Goal: Task Accomplishment & Management: Manage account settings

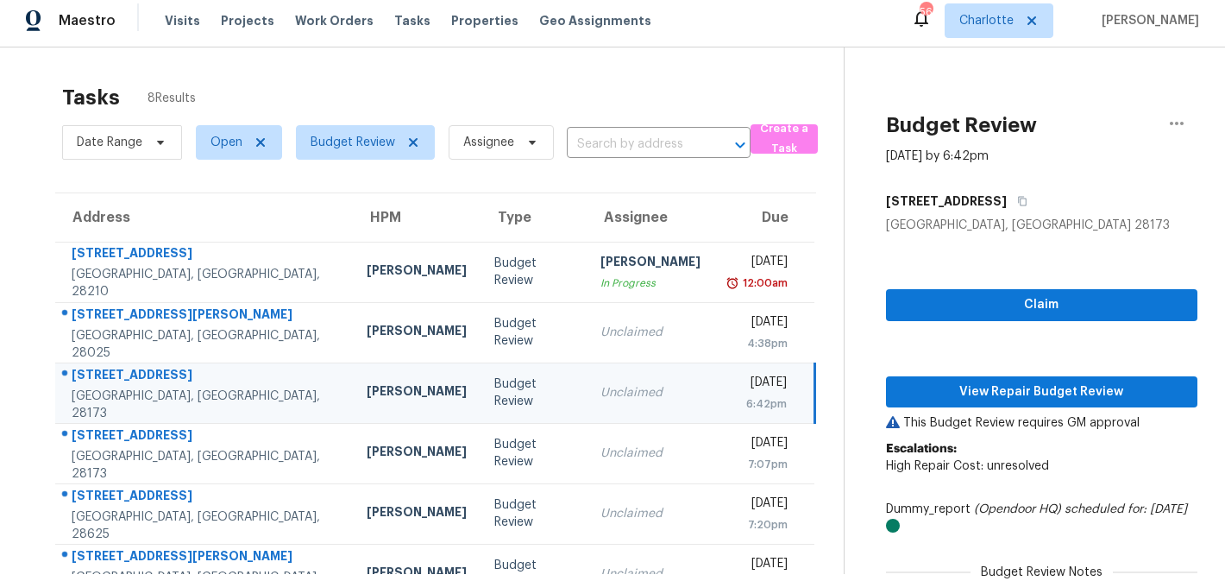
scroll to position [112, 0]
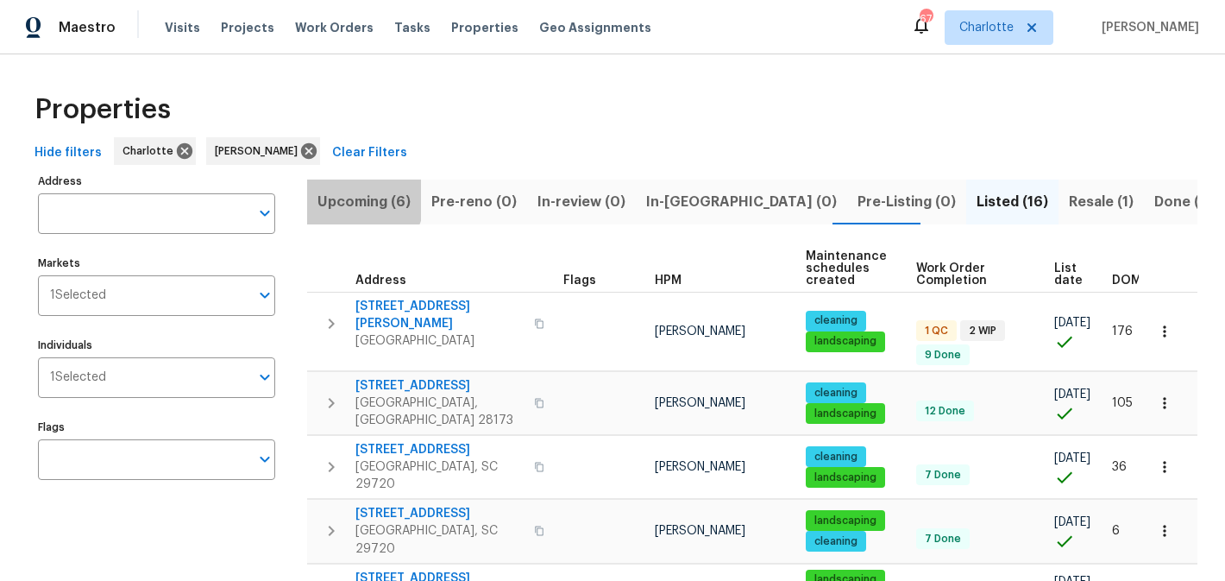
click at [357, 198] on span "Upcoming (6)" at bounding box center [364, 202] width 93 height 24
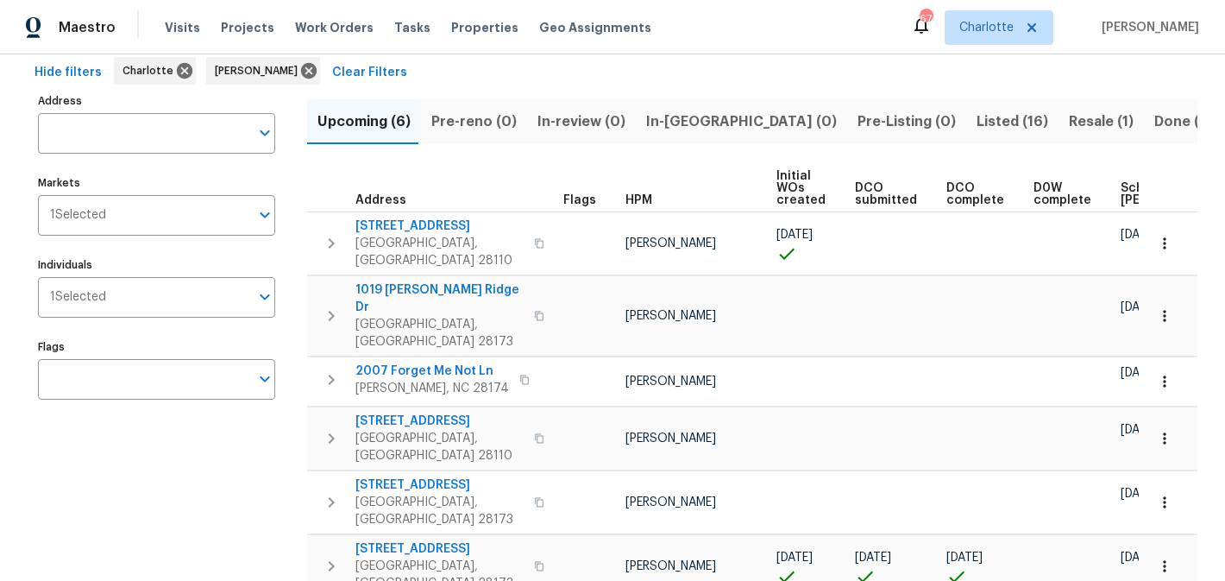
click at [977, 111] on span "Listed (16)" at bounding box center [1013, 122] width 72 height 24
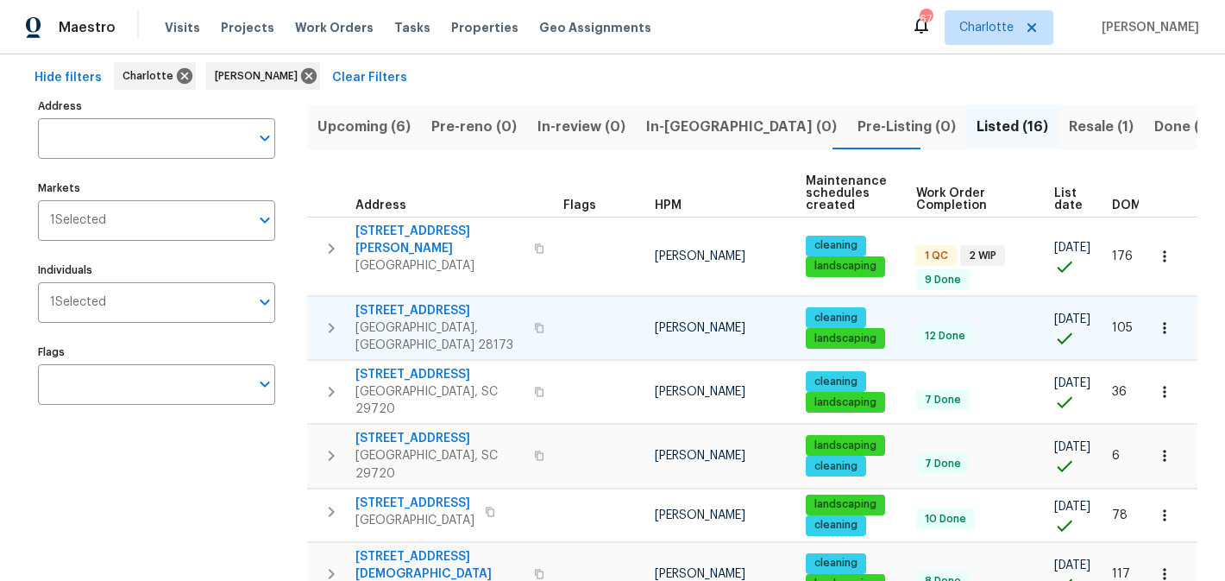
scroll to position [79, 0]
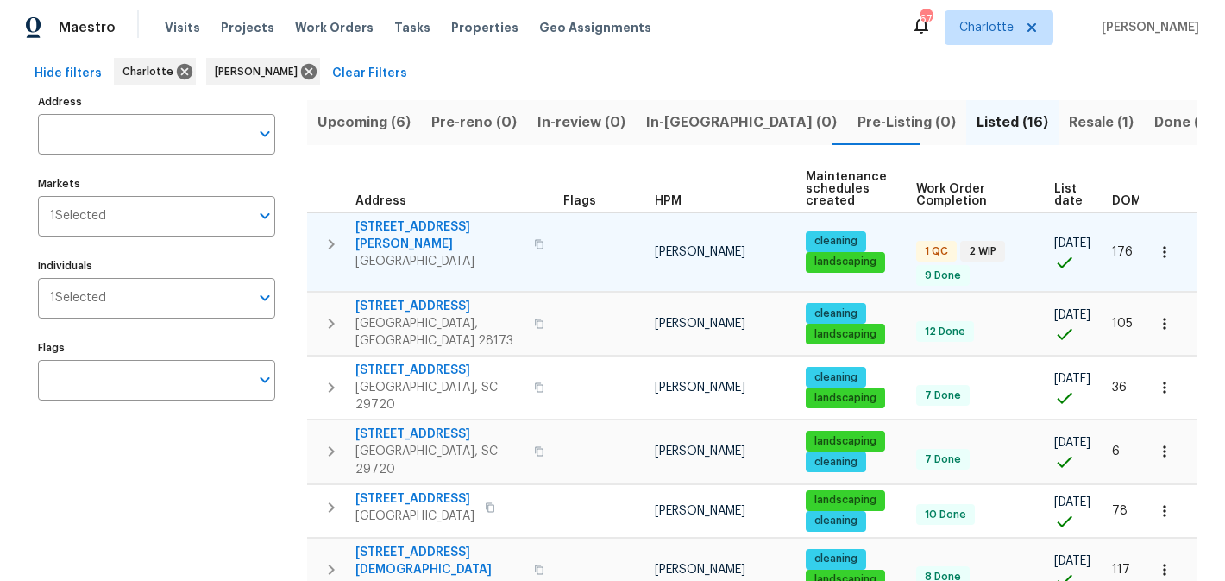
click at [388, 231] on span "5006 Brodie Ln" at bounding box center [440, 235] width 168 height 35
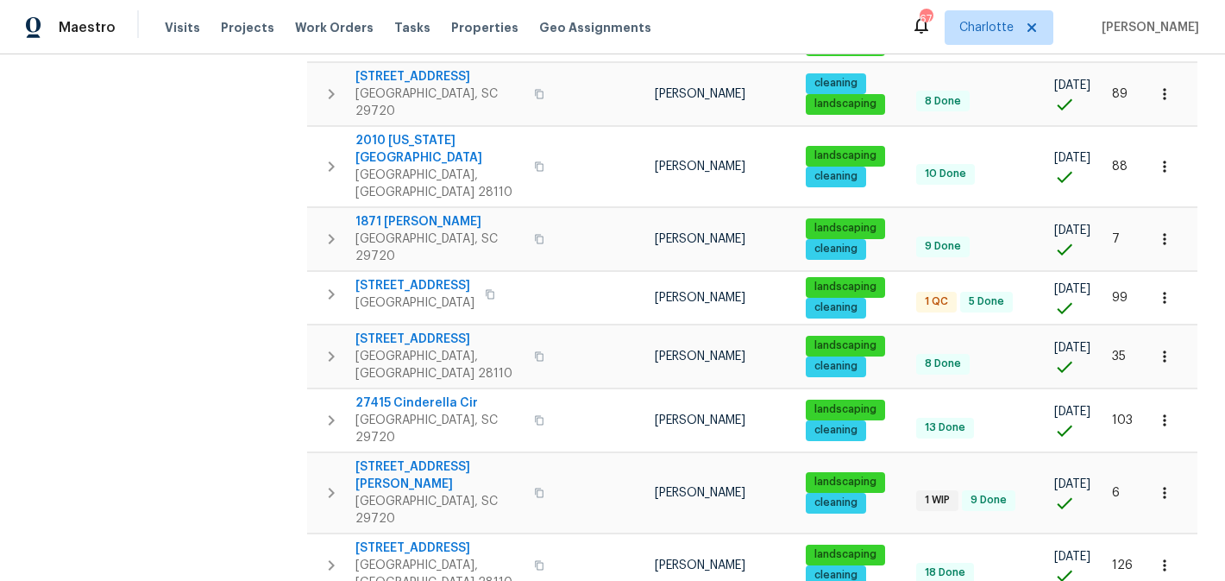
scroll to position [0, 0]
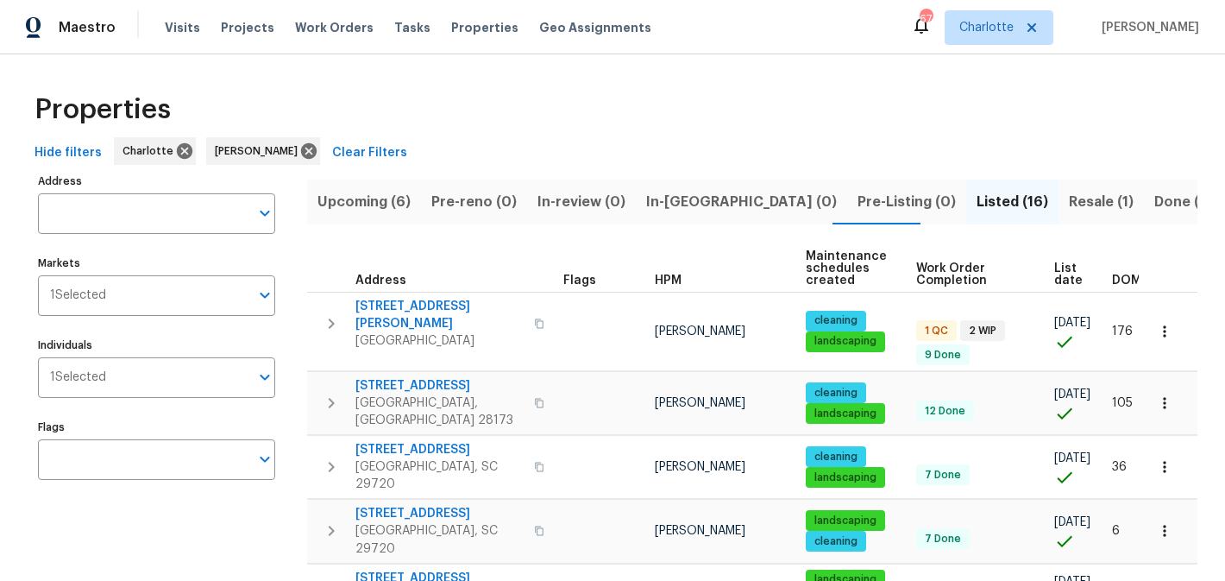
click at [1069, 193] on span "Resale (1)" at bounding box center [1101, 202] width 65 height 24
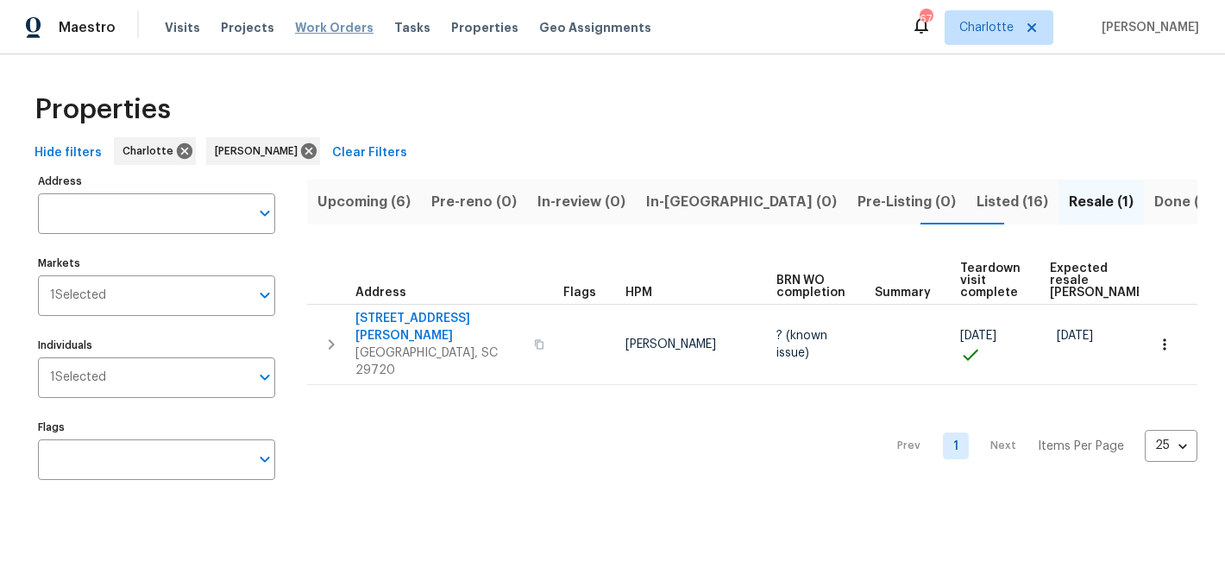
click at [305, 26] on span "Work Orders" at bounding box center [334, 27] width 79 height 17
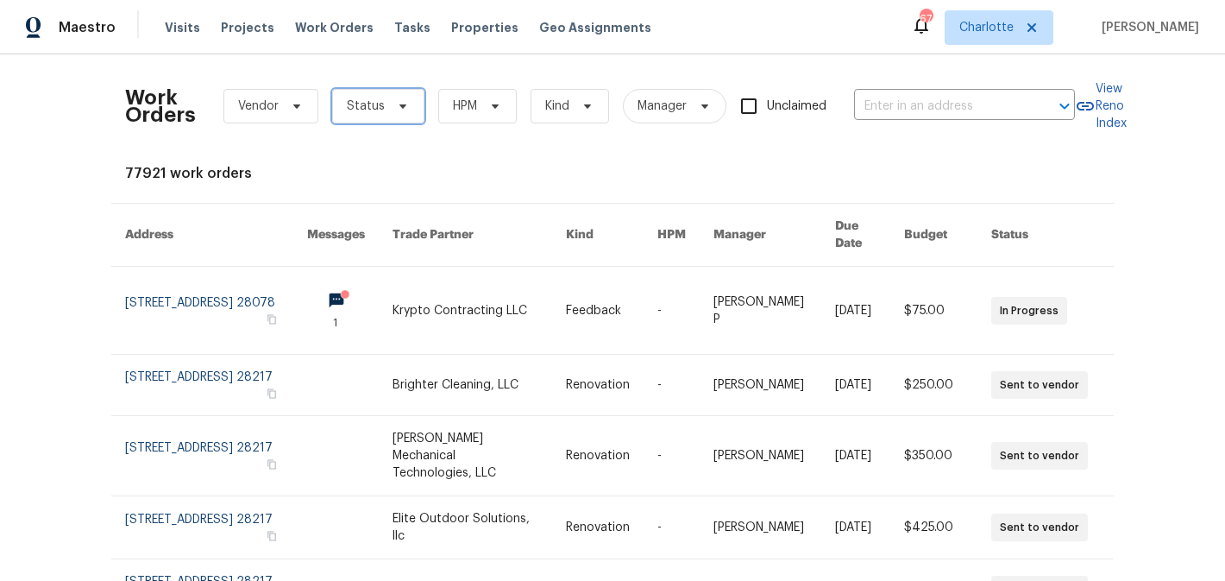
click at [403, 110] on icon at bounding box center [403, 106] width 14 height 14
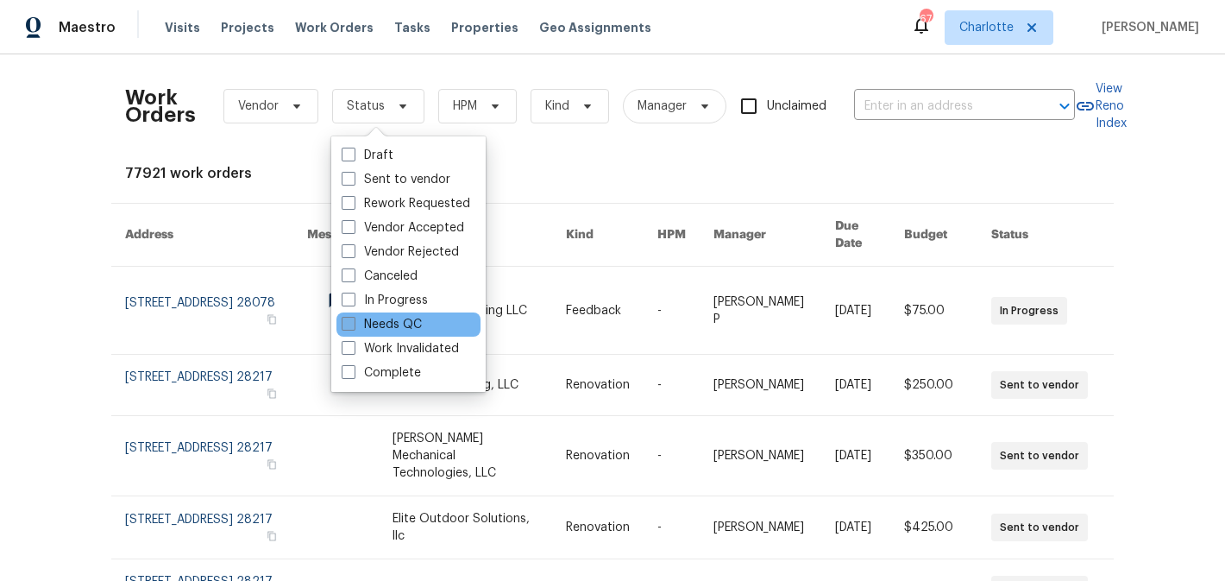
click at [405, 326] on label "Needs QC" at bounding box center [382, 324] width 80 height 17
click at [353, 326] on input "Needs QC" at bounding box center [347, 321] width 11 height 11
checkbox input "true"
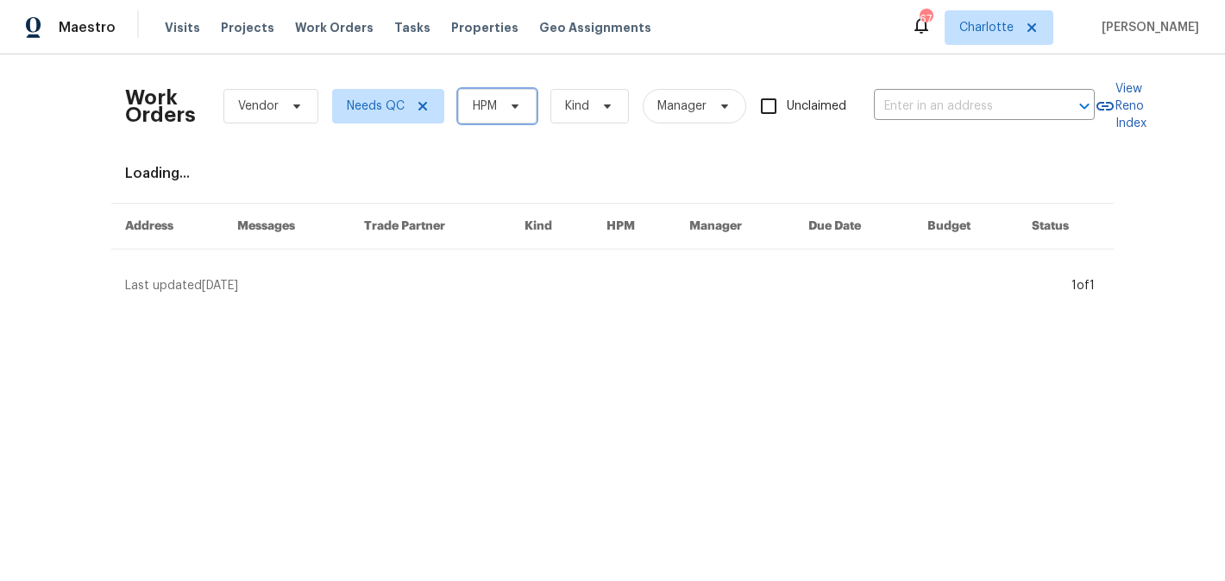
click at [498, 95] on span "HPM" at bounding box center [497, 106] width 79 height 35
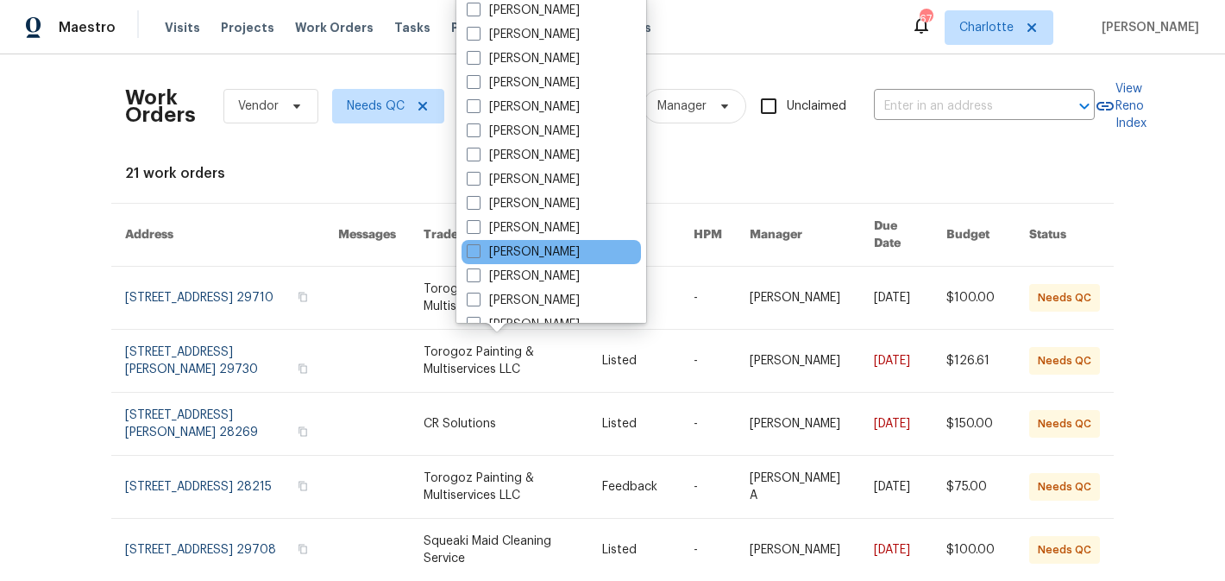
scroll to position [214, 0]
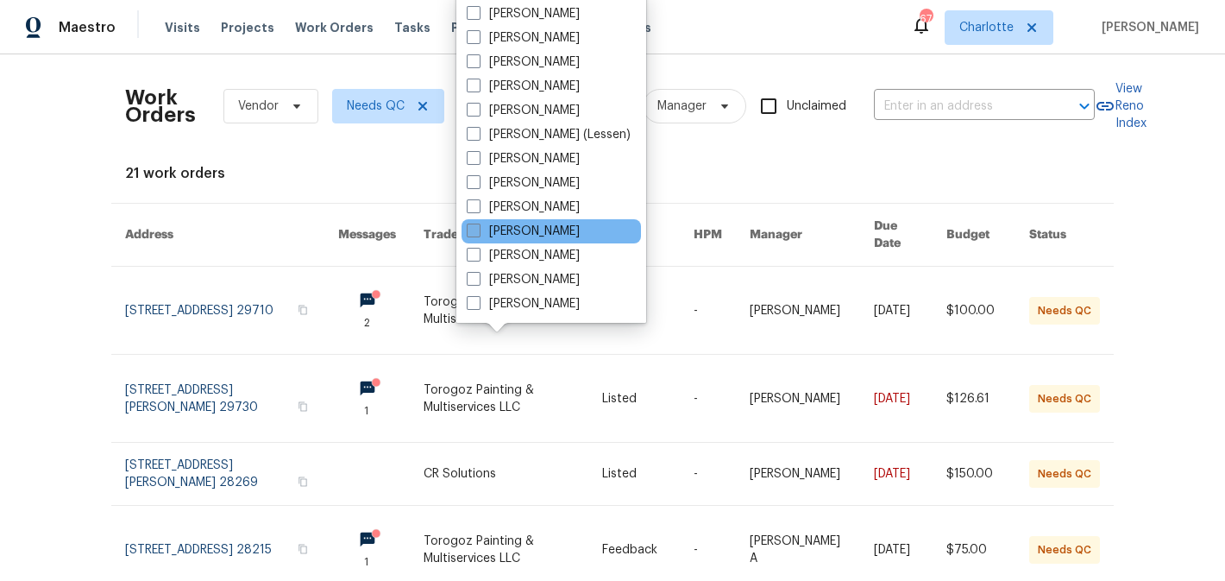
click at [528, 227] on label "[PERSON_NAME]" at bounding box center [523, 231] width 113 height 17
click at [478, 227] on input "[PERSON_NAME]" at bounding box center [472, 228] width 11 height 11
checkbox input "true"
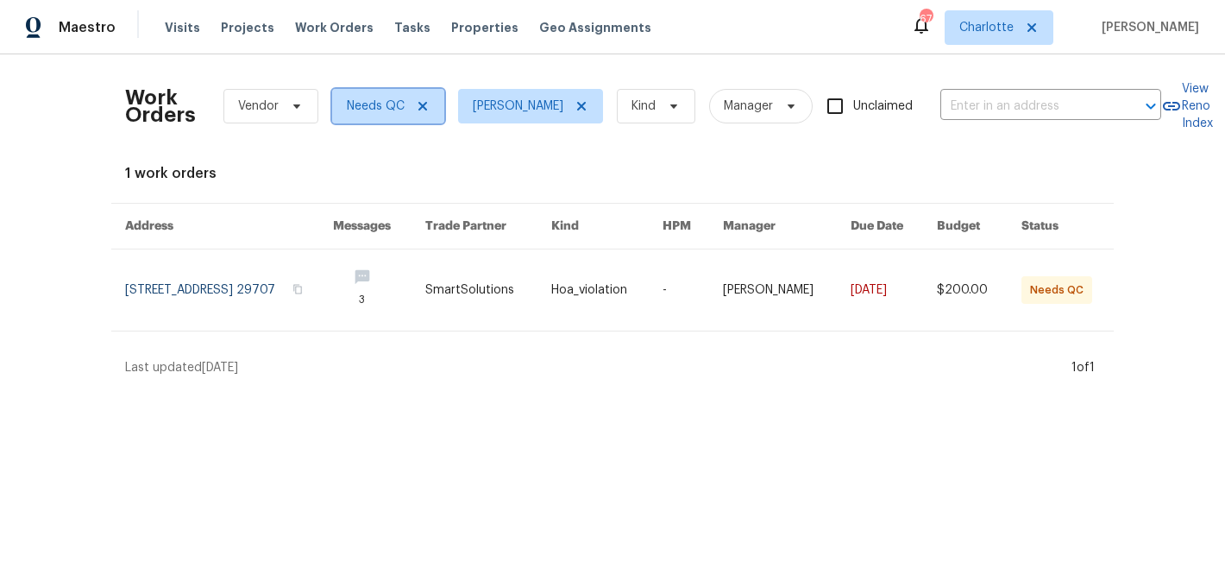
click at [423, 109] on icon at bounding box center [423, 106] width 9 height 9
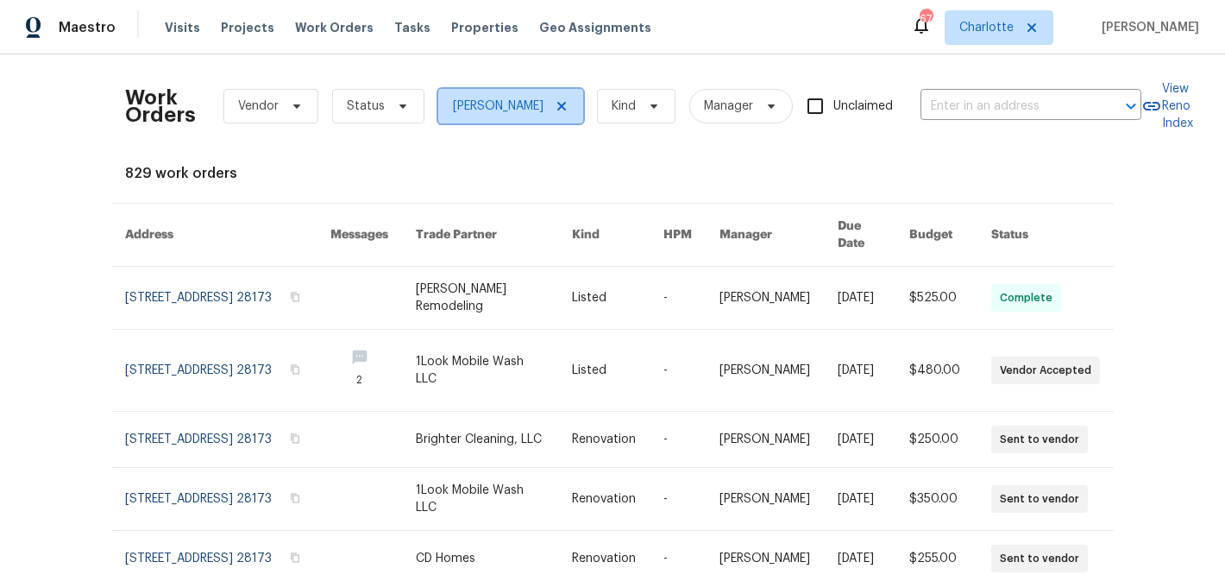
click at [566, 107] on icon at bounding box center [561, 106] width 9 height 9
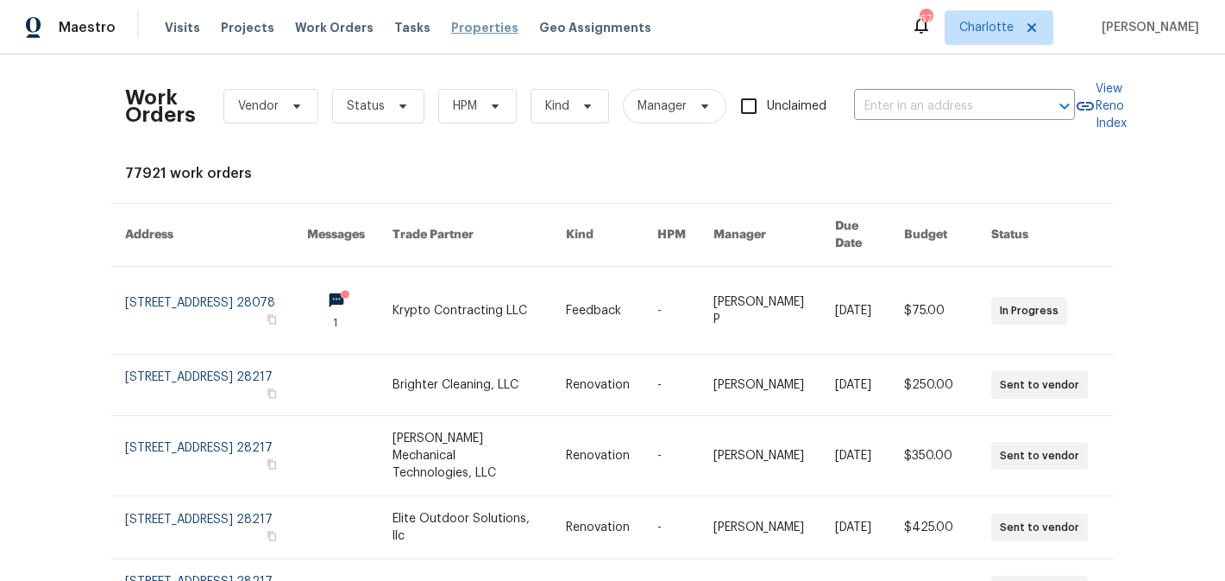
click at [451, 27] on span "Properties" at bounding box center [484, 27] width 67 height 17
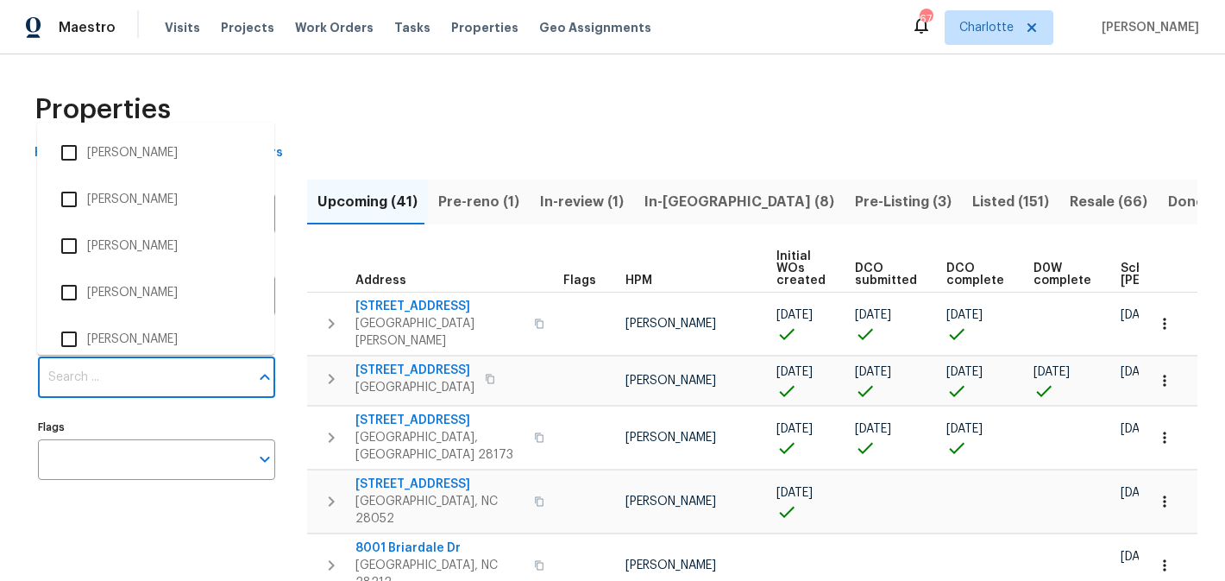
click at [122, 376] on input "Individuals" at bounding box center [143, 377] width 211 height 41
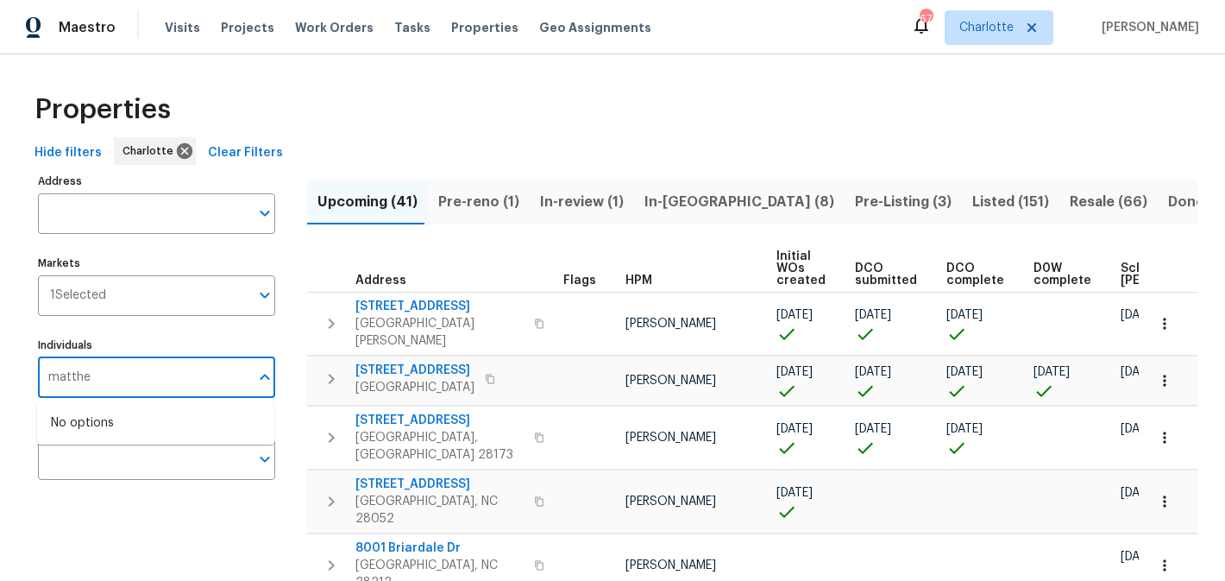
type input "matthew"
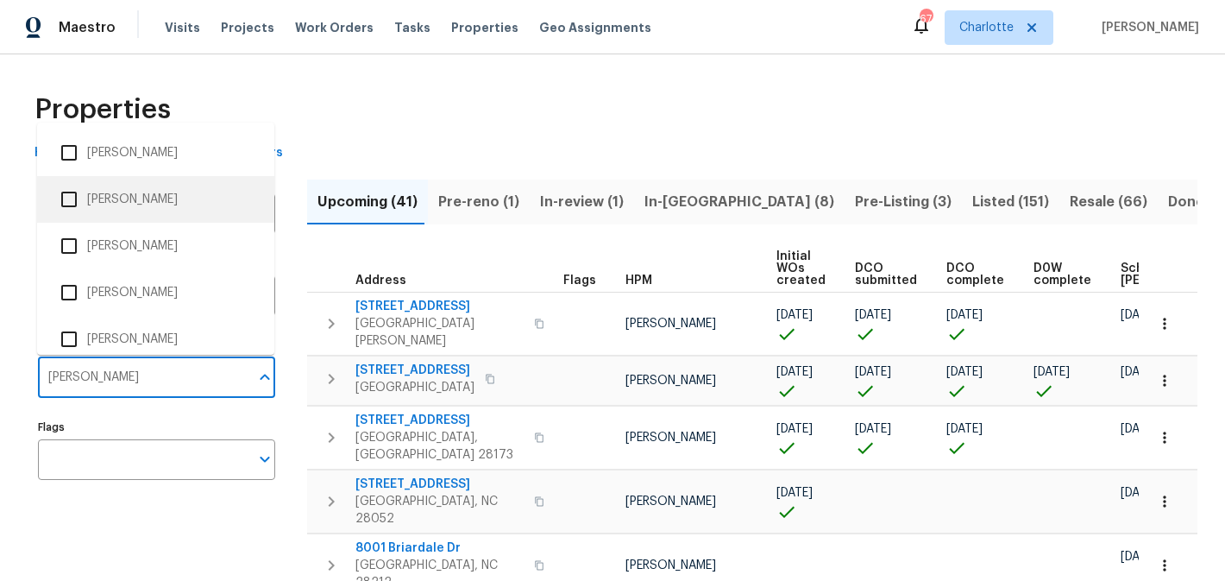
click at [151, 195] on li "[PERSON_NAME]" at bounding box center [156, 199] width 210 height 36
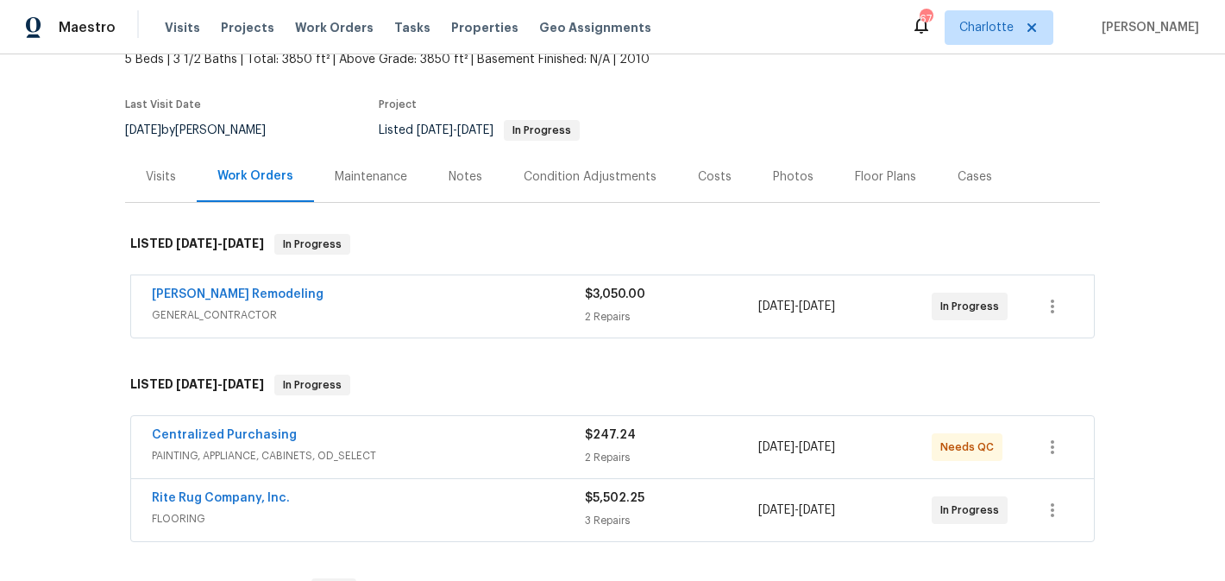
scroll to position [112, 0]
click at [211, 435] on link "Centralized Purchasing" at bounding box center [224, 433] width 145 height 12
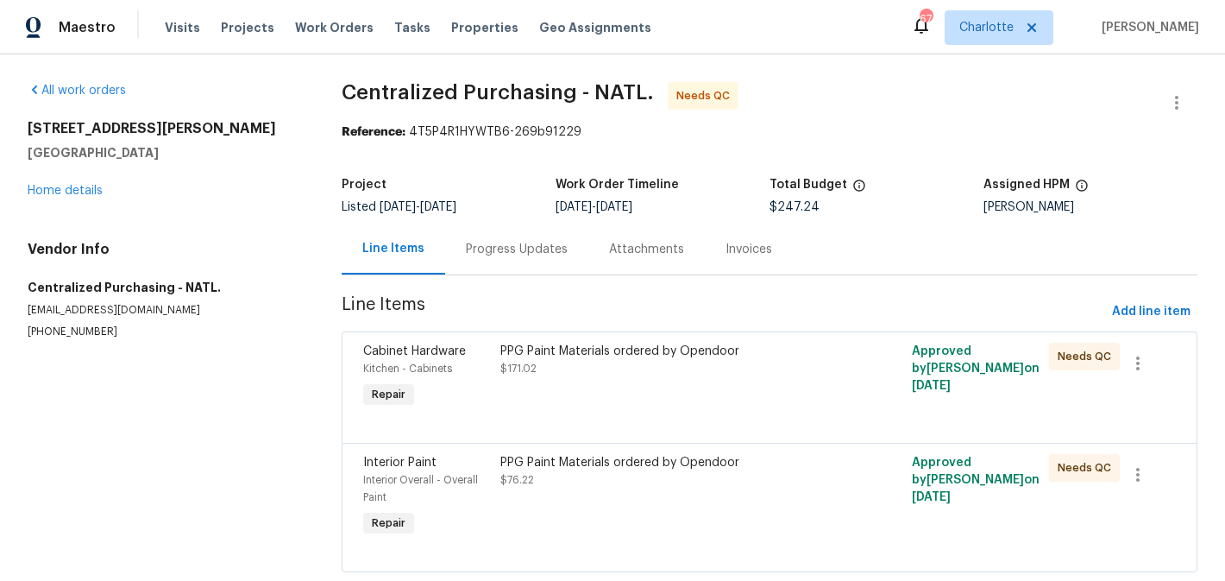
click at [614, 378] on div "PPG Paint Materials ordered by Opendoor $171.02" at bounding box center [666, 376] width 343 height 79
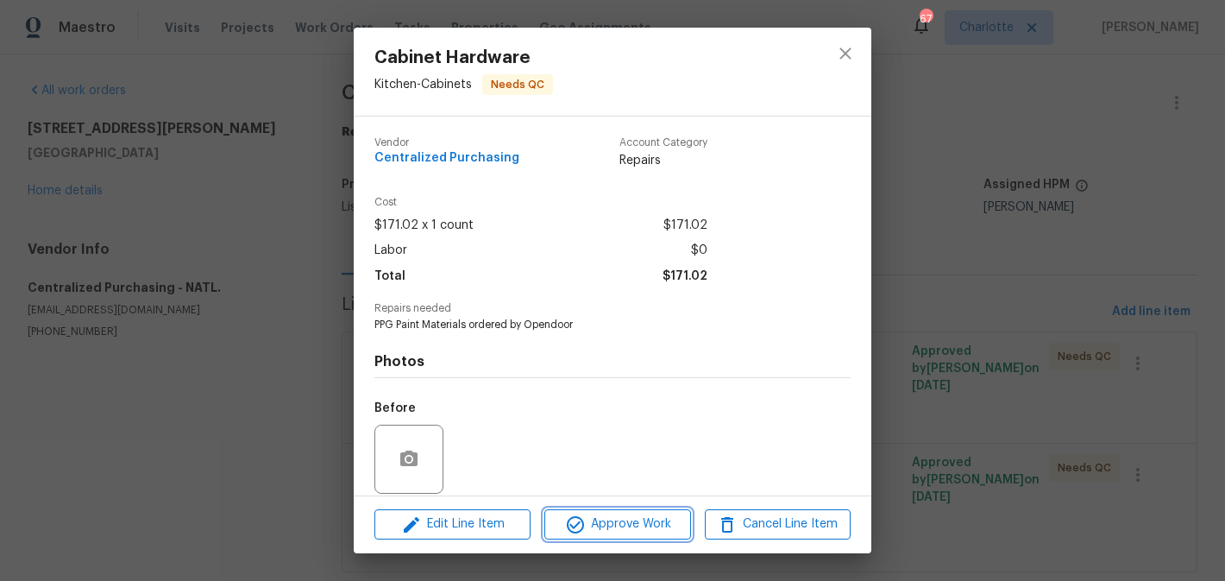
click at [624, 530] on span "Approve Work" at bounding box center [617, 524] width 135 height 22
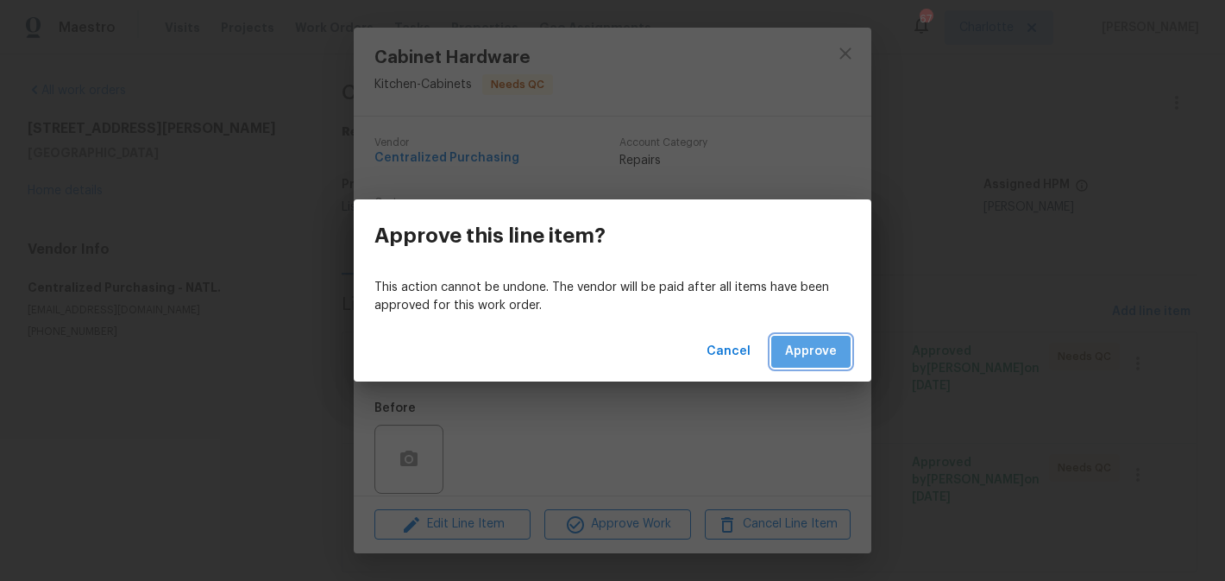
click at [820, 352] on span "Approve" at bounding box center [811, 352] width 52 height 22
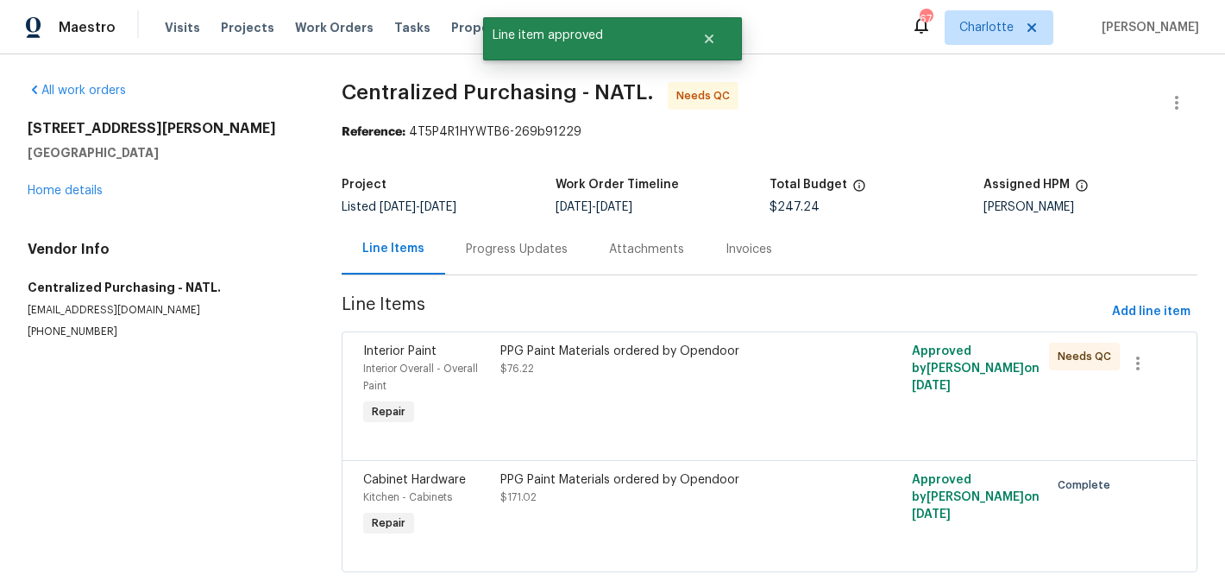
click at [727, 394] on div "PPG Paint Materials ordered by Opendoor $76.22" at bounding box center [666, 385] width 343 height 97
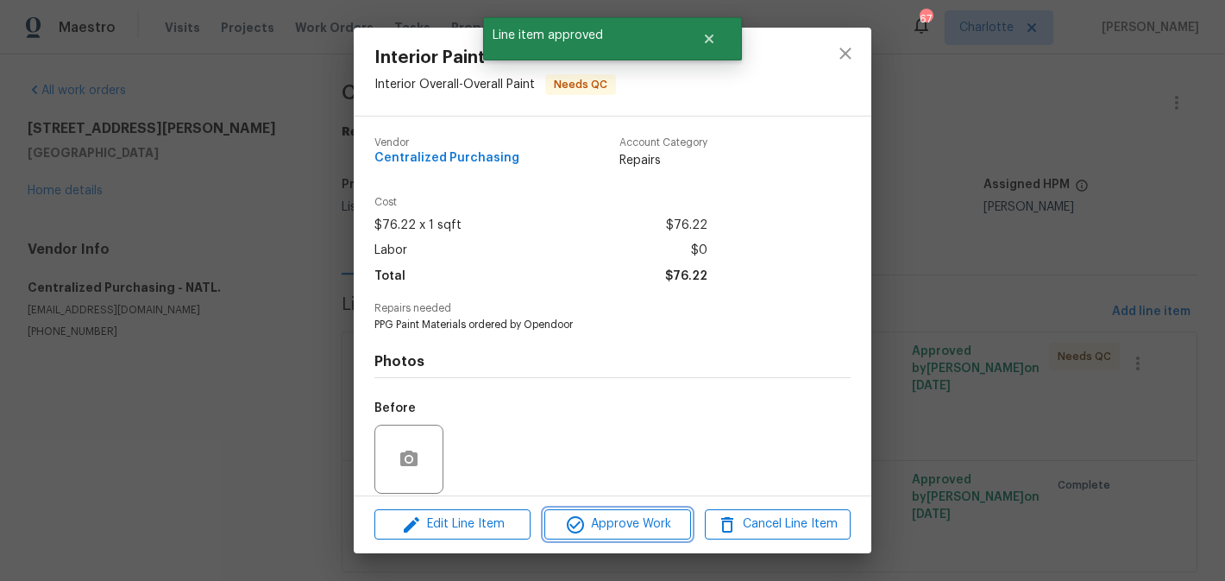
click at [637, 523] on span "Approve Work" at bounding box center [617, 524] width 135 height 22
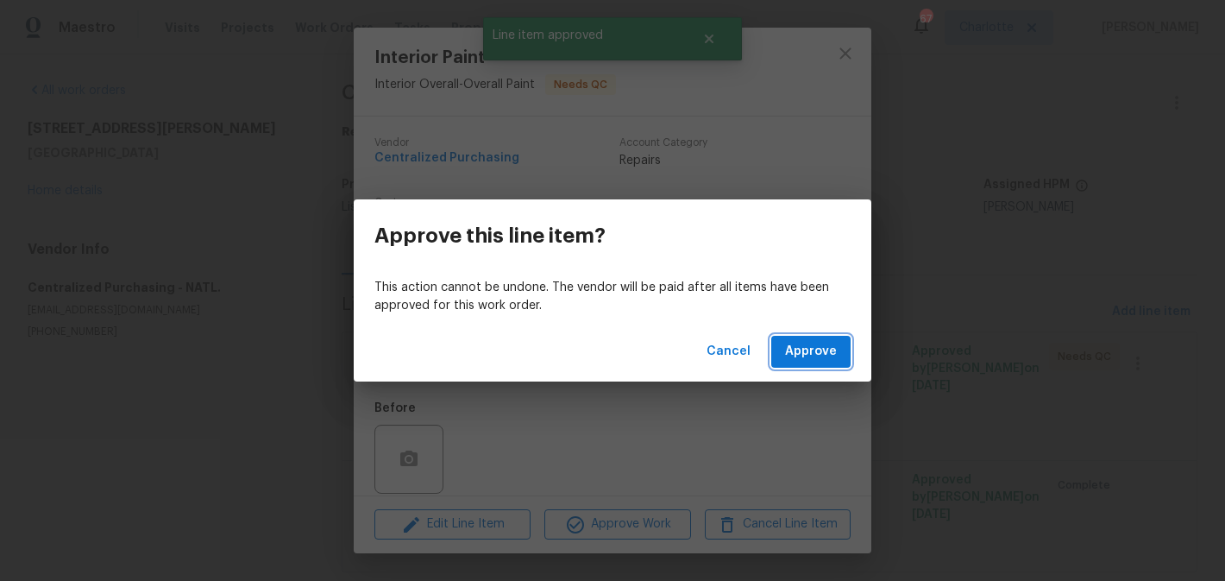
click at [791, 342] on span "Approve" at bounding box center [811, 352] width 52 height 22
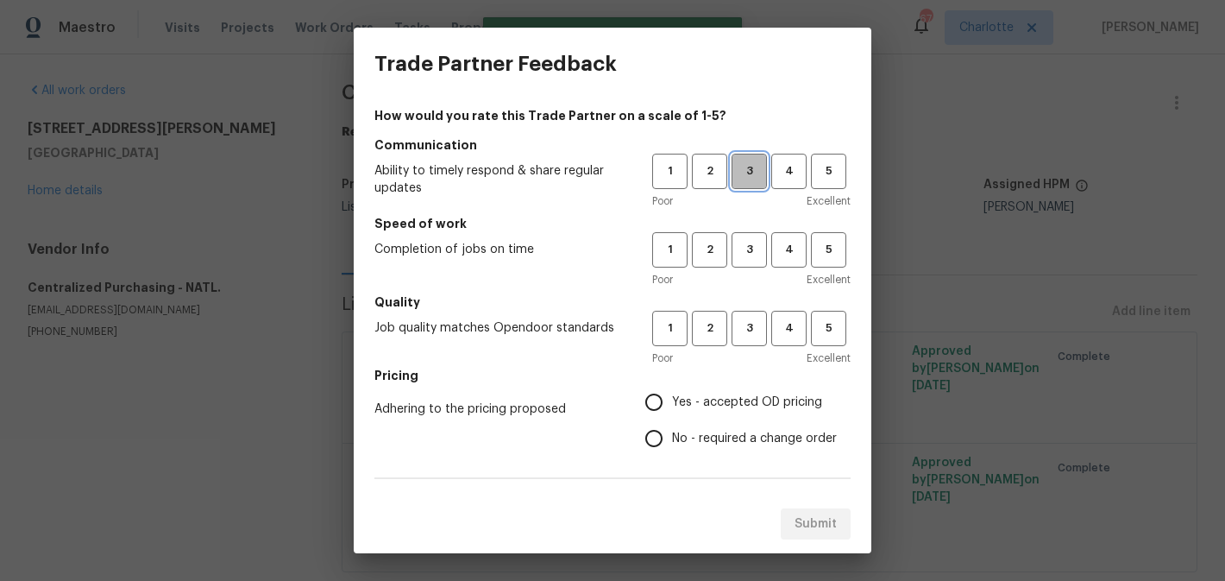
click at [752, 180] on span "3" at bounding box center [749, 171] width 32 height 20
click at [746, 263] on button "3" at bounding box center [749, 249] width 35 height 35
click at [742, 322] on span "3" at bounding box center [749, 328] width 32 height 20
click at [732, 407] on span "Yes - accepted OD pricing" at bounding box center [747, 402] width 150 height 18
click at [672, 407] on input "Yes - accepted OD pricing" at bounding box center [654, 402] width 36 height 36
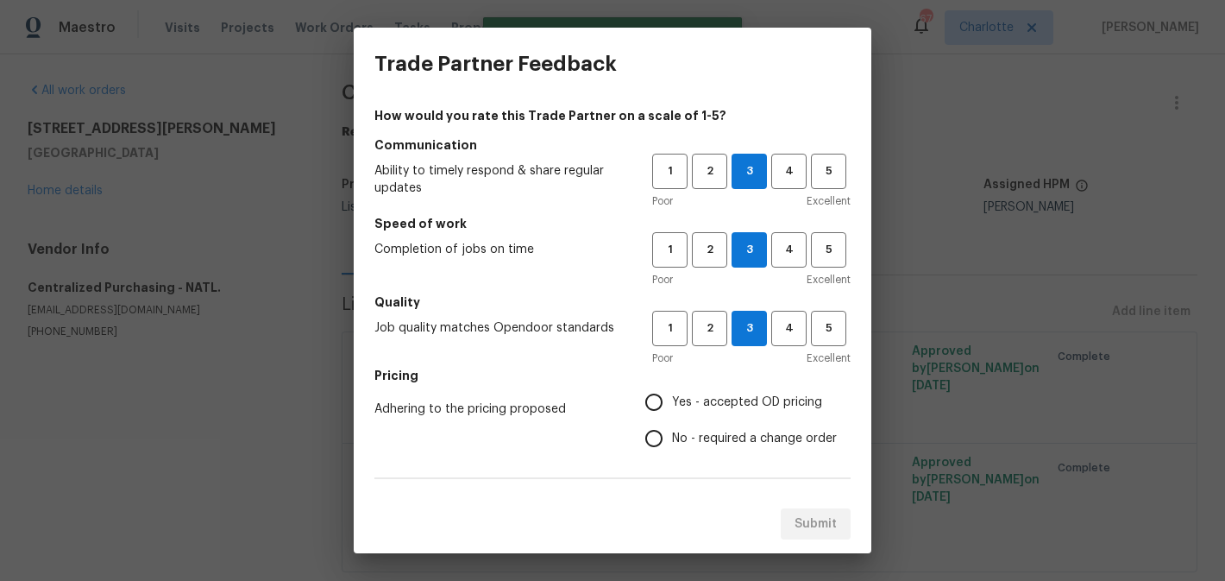
radio input "true"
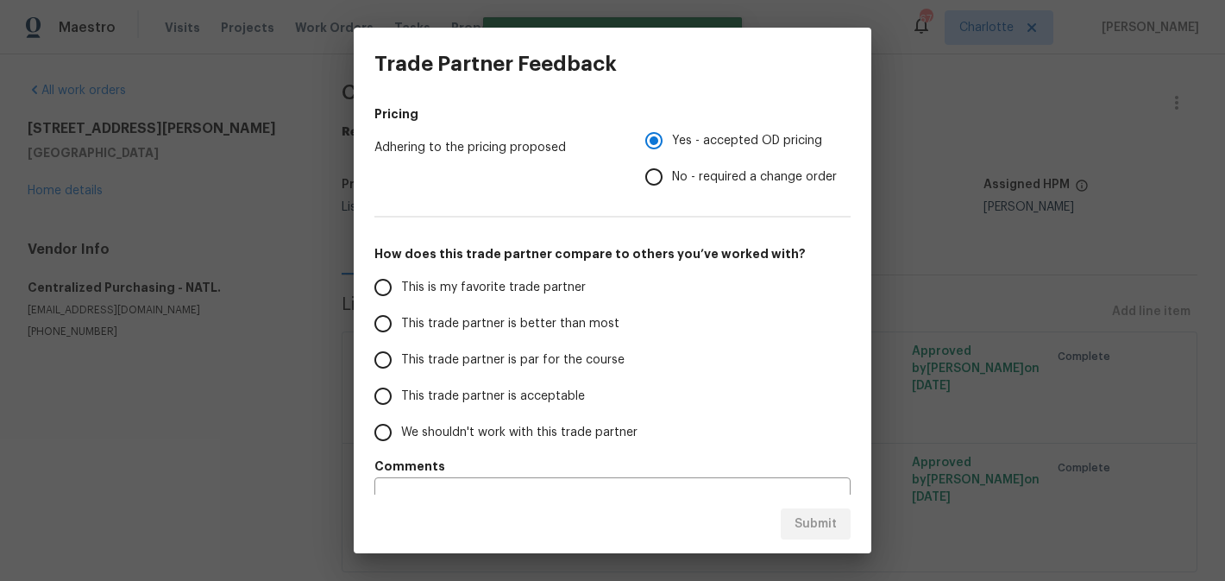
scroll to position [295, 0]
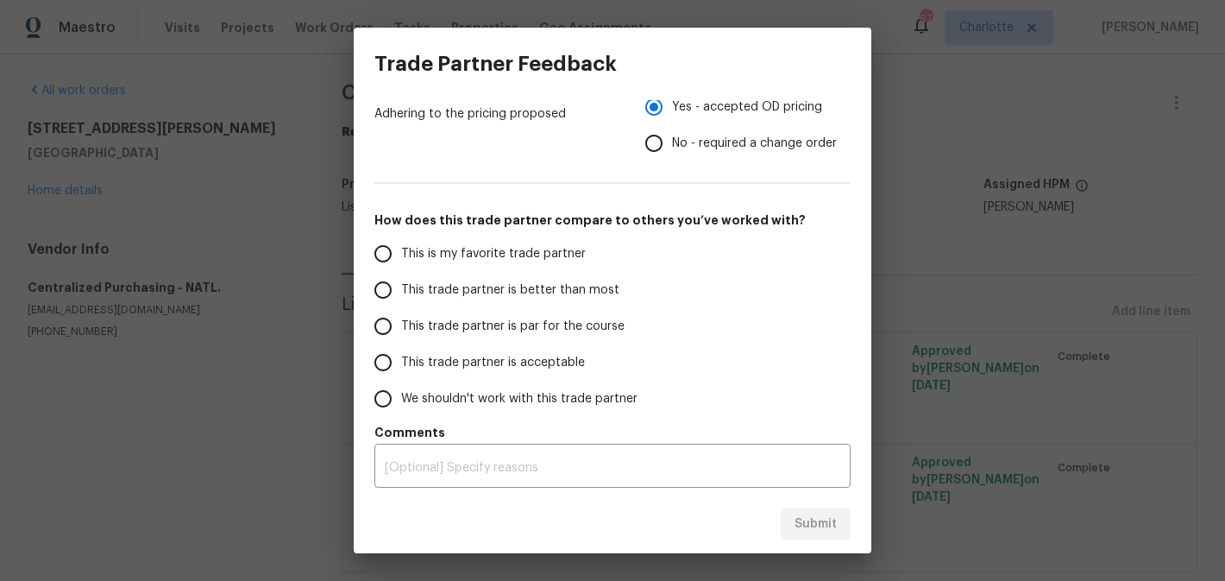
click at [511, 324] on span "This trade partner is par for the course" at bounding box center [512, 327] width 223 height 18
click at [401, 324] on input "This trade partner is par for the course" at bounding box center [383, 326] width 36 height 36
click at [828, 528] on span "Submit" at bounding box center [816, 524] width 42 height 22
radio input "true"
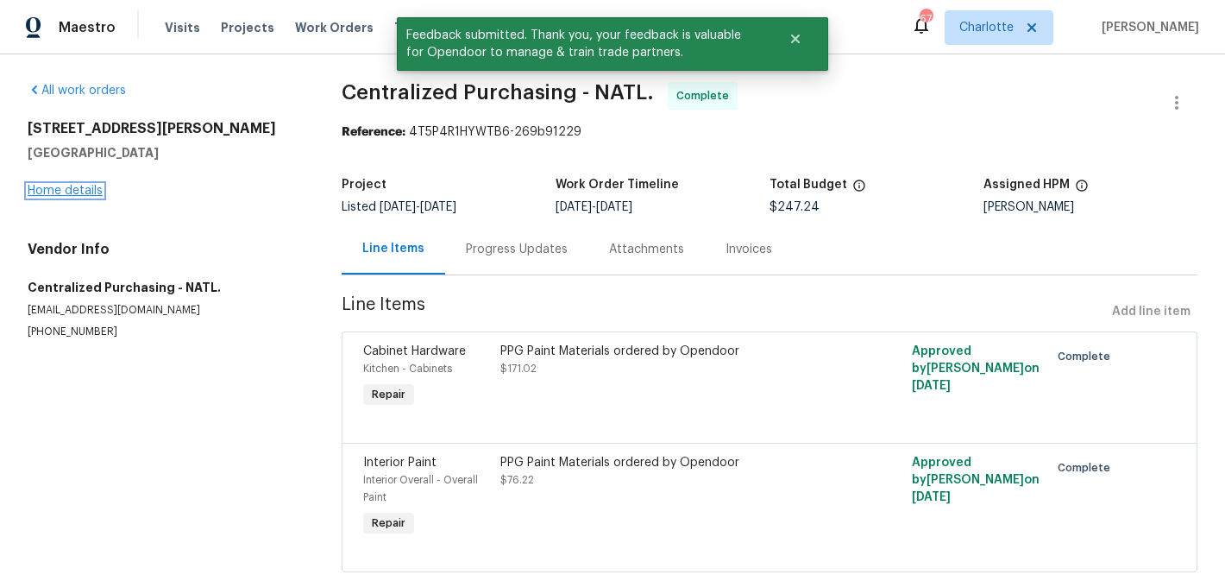
click at [84, 189] on link "Home details" at bounding box center [65, 191] width 75 height 12
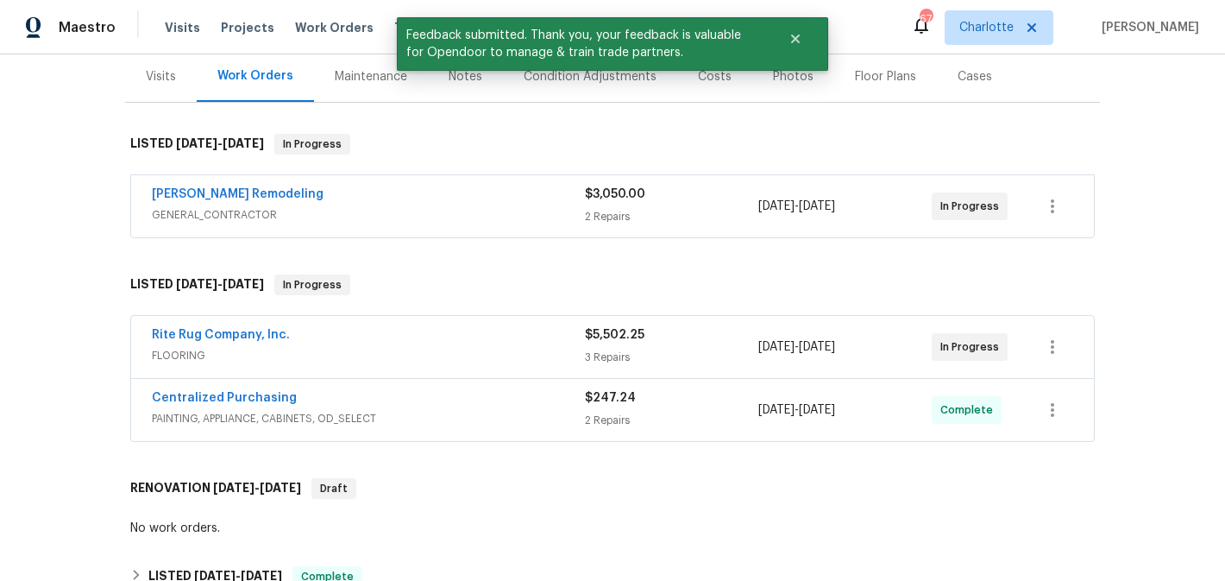
scroll to position [214, 0]
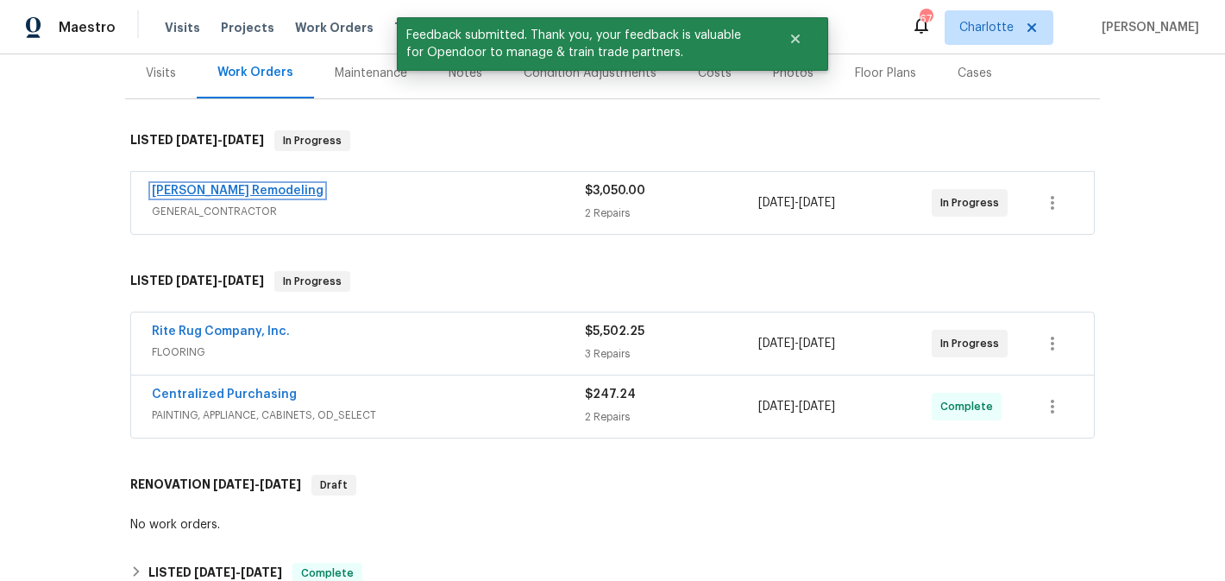
click at [183, 193] on link "Pino Remodeling" at bounding box center [238, 191] width 172 height 12
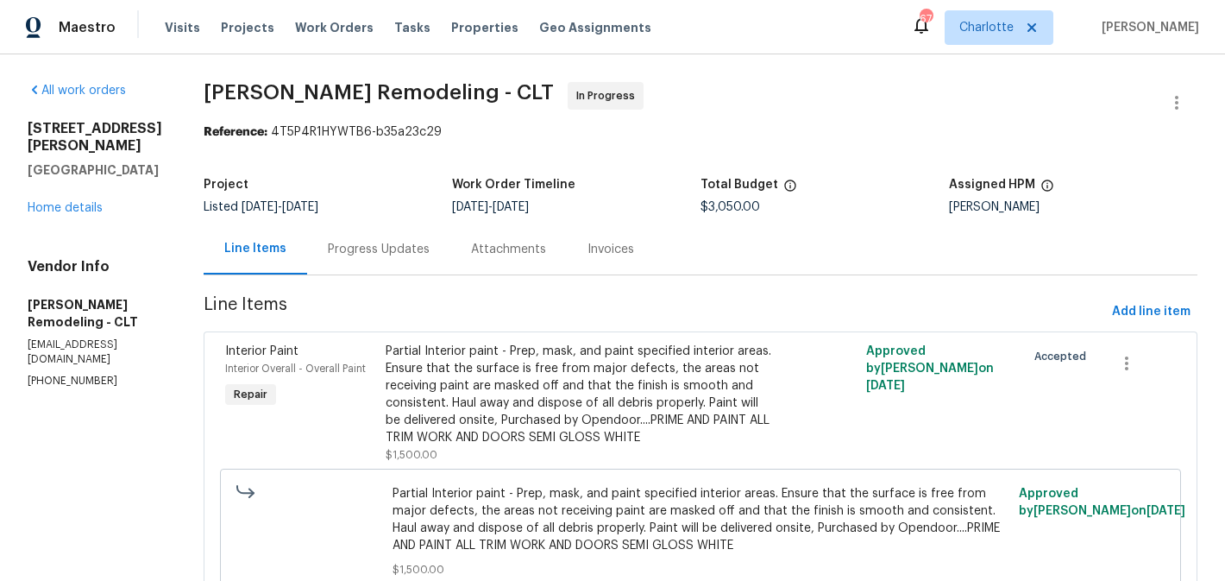
click at [395, 244] on div "Progress Updates" at bounding box center [379, 249] width 102 height 17
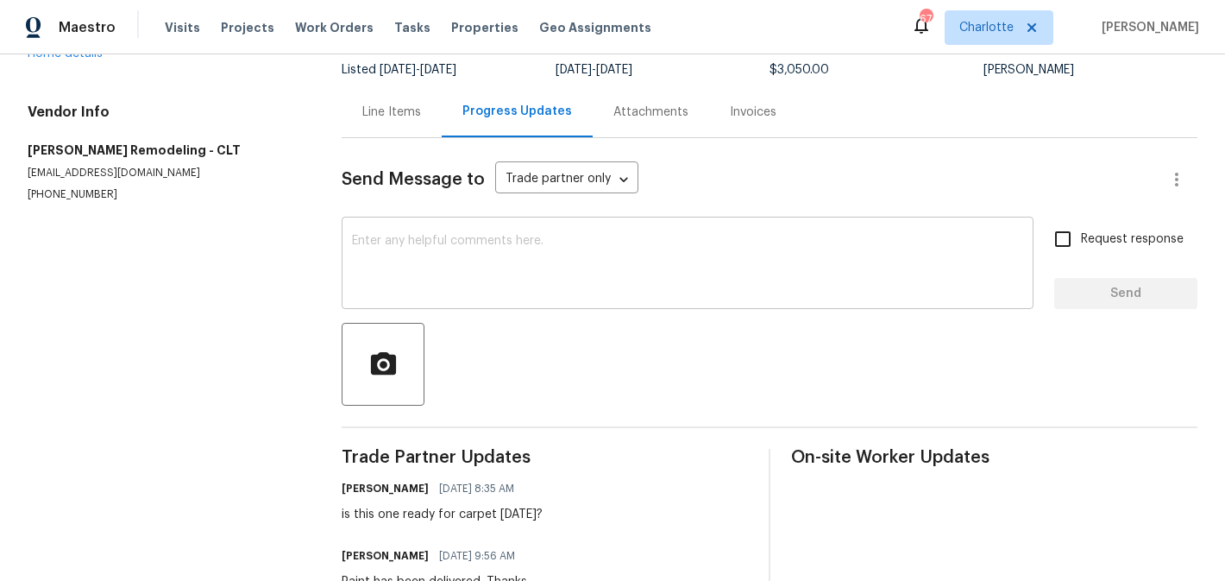
scroll to position [136, 0]
drag, startPoint x: 559, startPoint y: 516, endPoint x: 328, endPoint y: 512, distance: 231.3
click at [328, 512] on div "All work orders 5006 Brodie Ln Fort Mill, SC 29707 Home details Vendor Info Pin…" at bounding box center [612, 430] width 1225 height 1025
copy div "is this one ready for carpet tomorrow?"
click at [485, 286] on textarea at bounding box center [687, 266] width 671 height 60
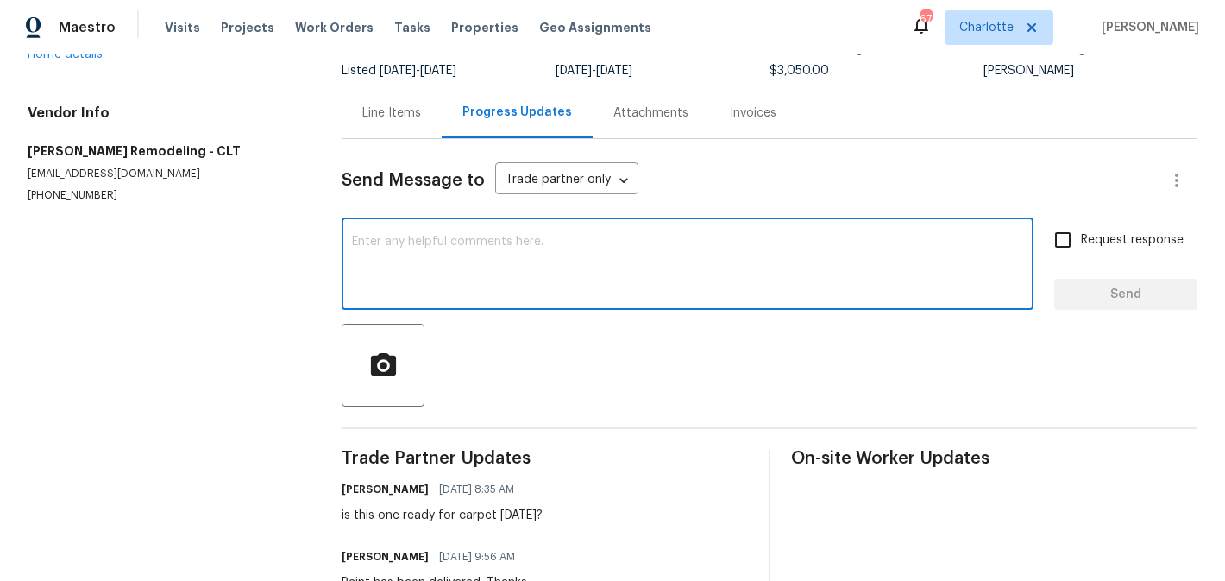
paste textarea "is this one ready for carpet tomorrow?"
type textarea "is this one ready for carpet tomorrow?"
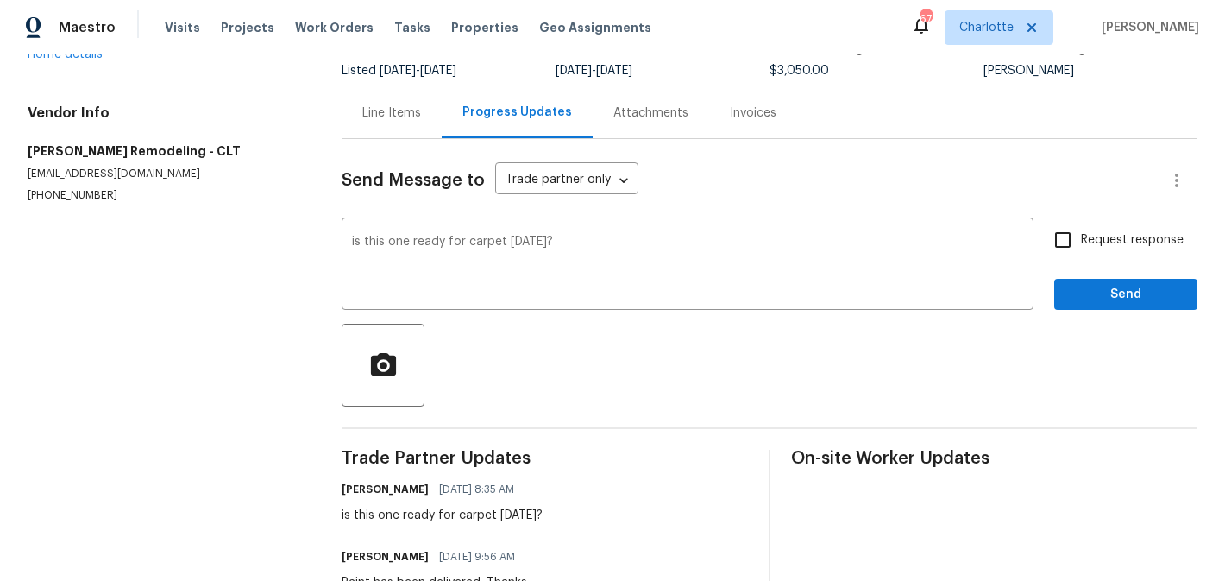
click at [1123, 231] on span "Request response" at bounding box center [1132, 240] width 103 height 18
click at [1081, 231] on input "Request response" at bounding box center [1063, 240] width 36 height 36
checkbox input "true"
click at [1107, 300] on span "Send" at bounding box center [1126, 295] width 116 height 22
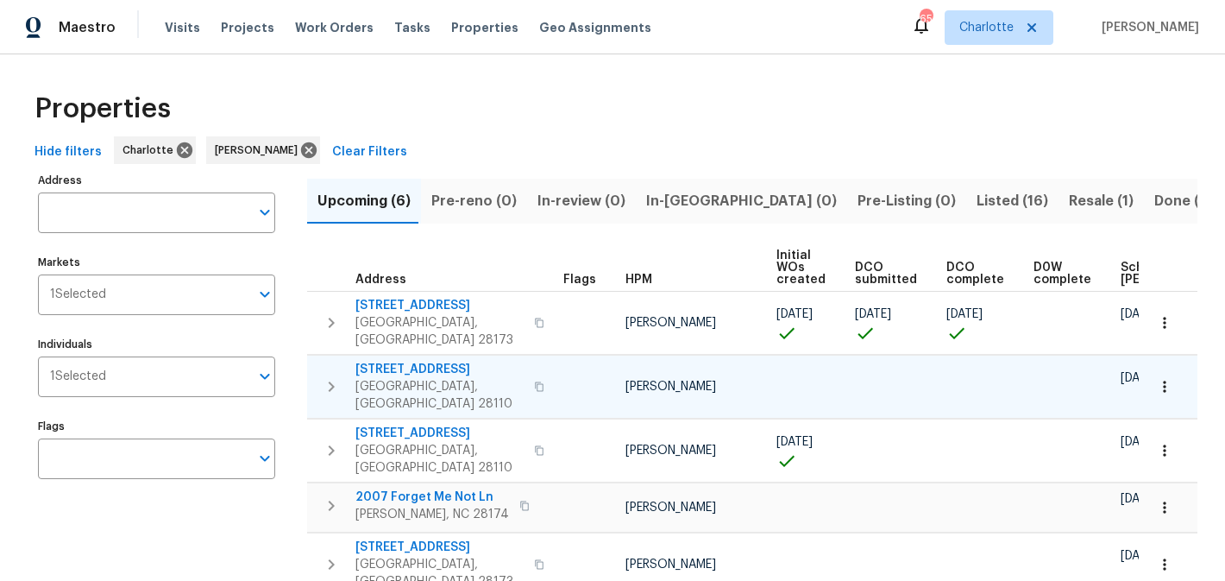
scroll to position [80, 0]
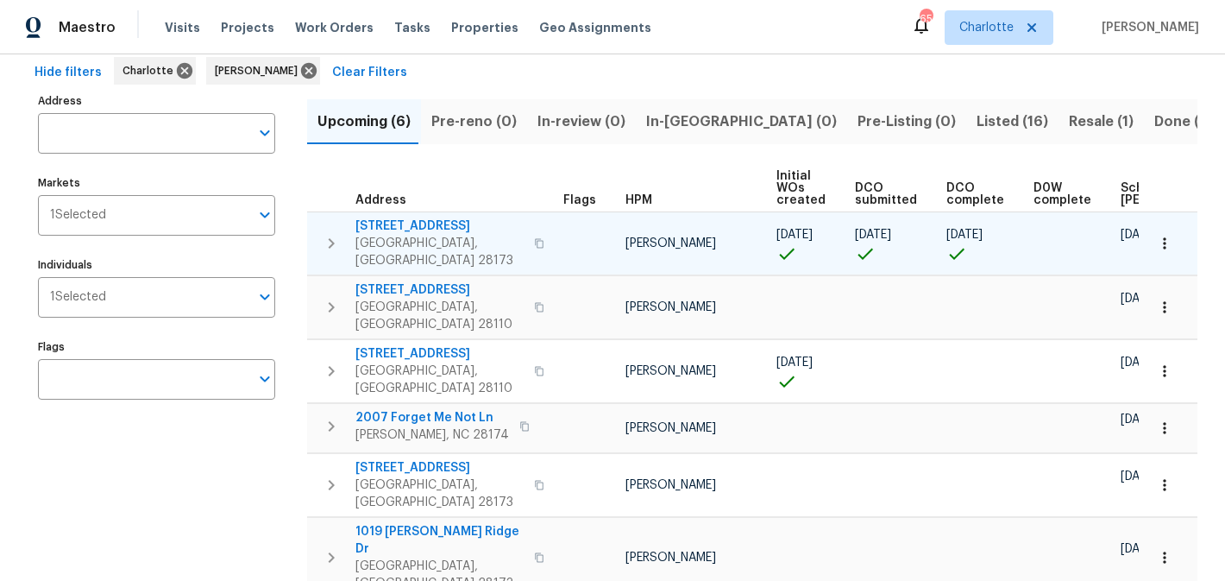
click at [411, 228] on span "[STREET_ADDRESS]" at bounding box center [440, 225] width 168 height 17
click at [402, 222] on span "431 Ranelagh Dr" at bounding box center [440, 225] width 168 height 17
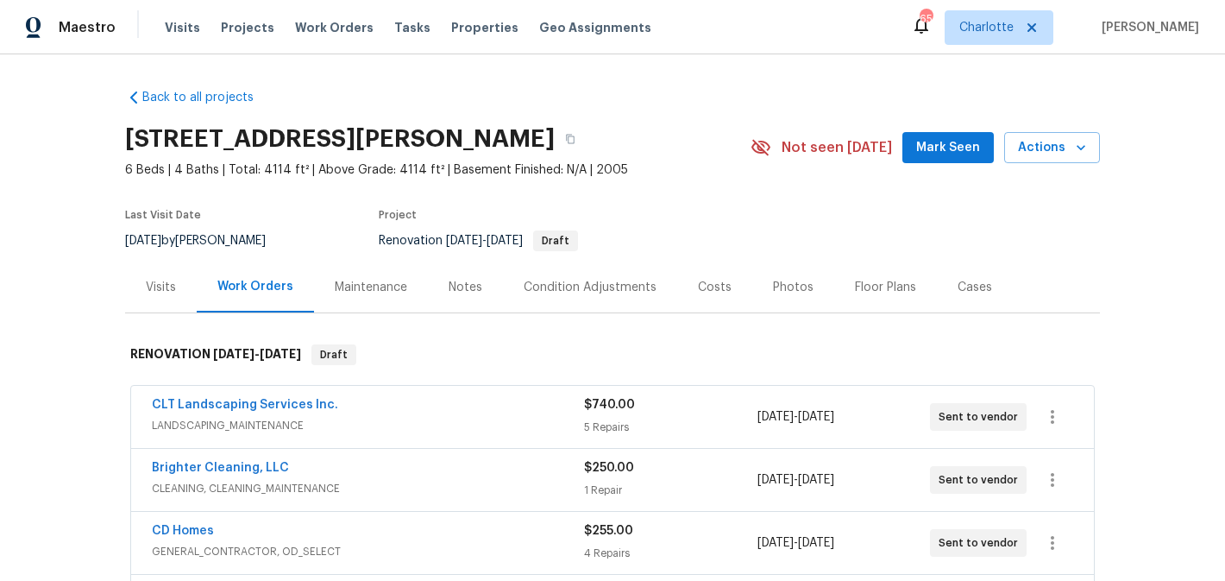
click at [923, 140] on span "Mark Seen" at bounding box center [948, 148] width 64 height 22
click at [582, 286] on div "Condition Adjustments" at bounding box center [590, 287] width 133 height 17
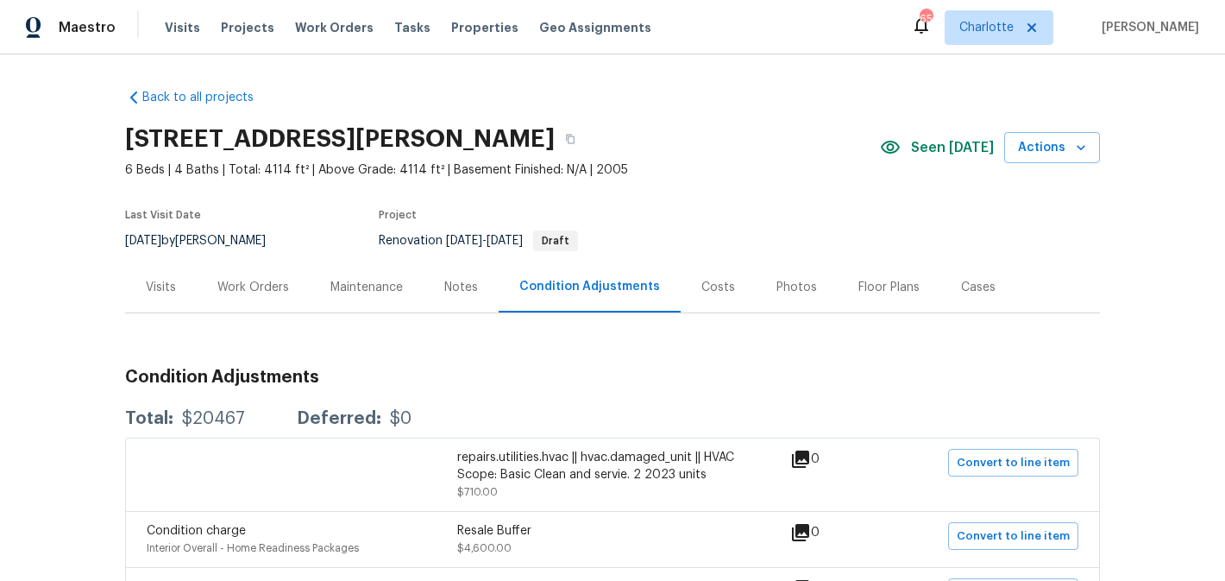
click at [456, 287] on div "Notes" at bounding box center [461, 287] width 34 height 17
